Goal: Register for event/course

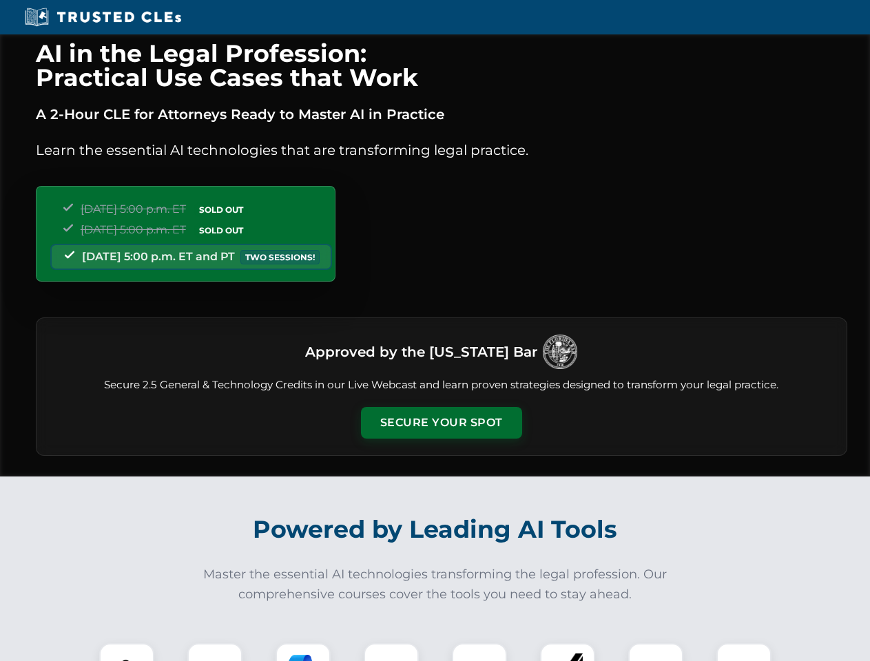
click at [441, 423] on button "Secure Your Spot" at bounding box center [441, 423] width 161 height 32
click at [127, 652] on img at bounding box center [127, 671] width 40 height 40
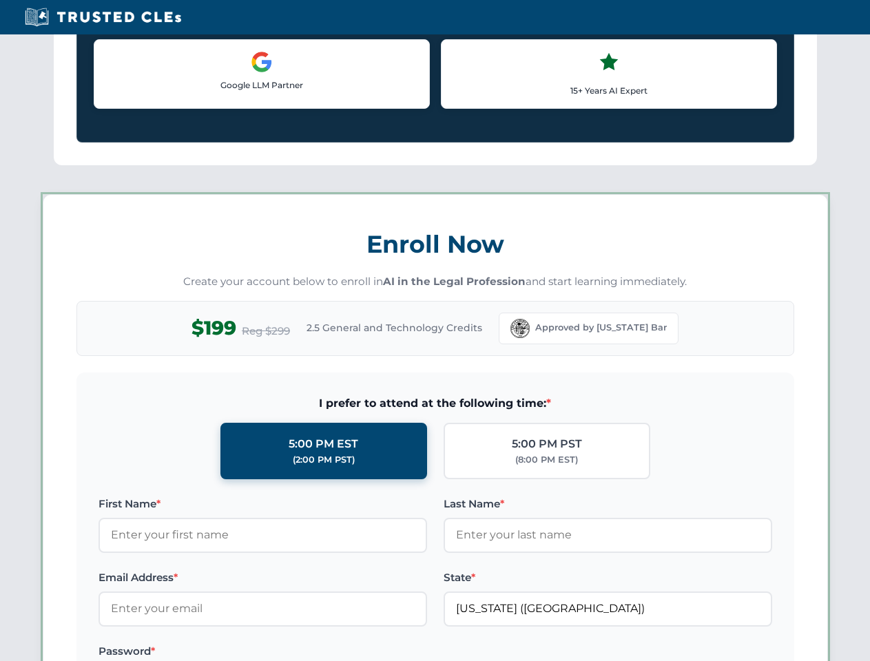
click at [303, 652] on label "Password *" at bounding box center [262, 651] width 328 height 17
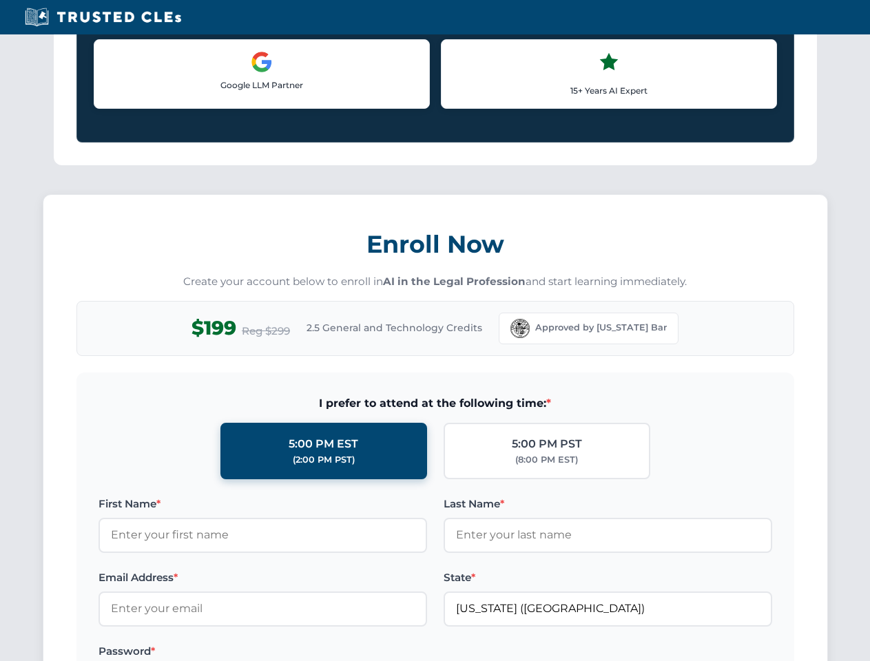
scroll to position [1352, 0]
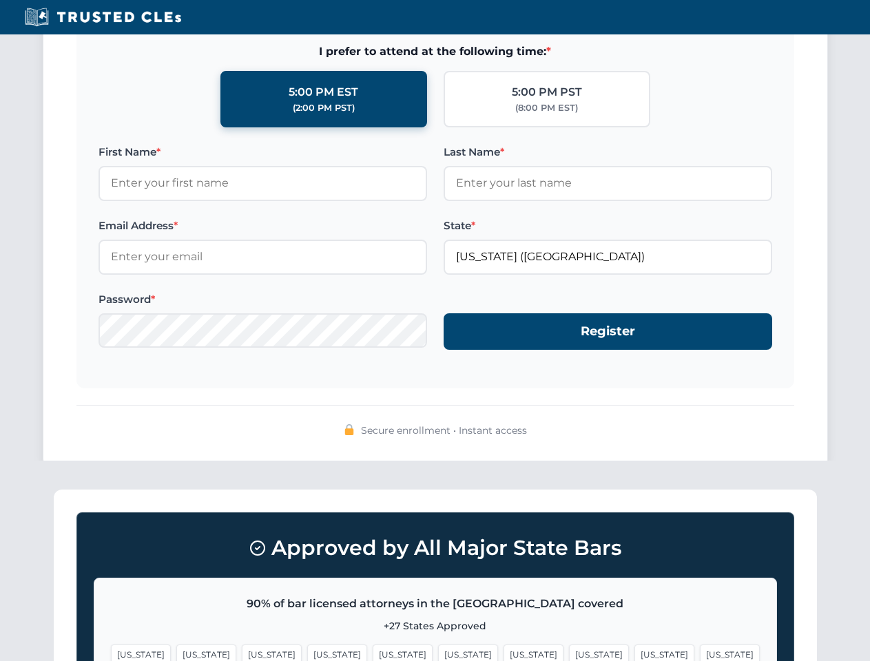
click at [634, 652] on span "[US_STATE]" at bounding box center [664, 655] width 60 height 20
